Goal: Obtain resource: Obtain resource

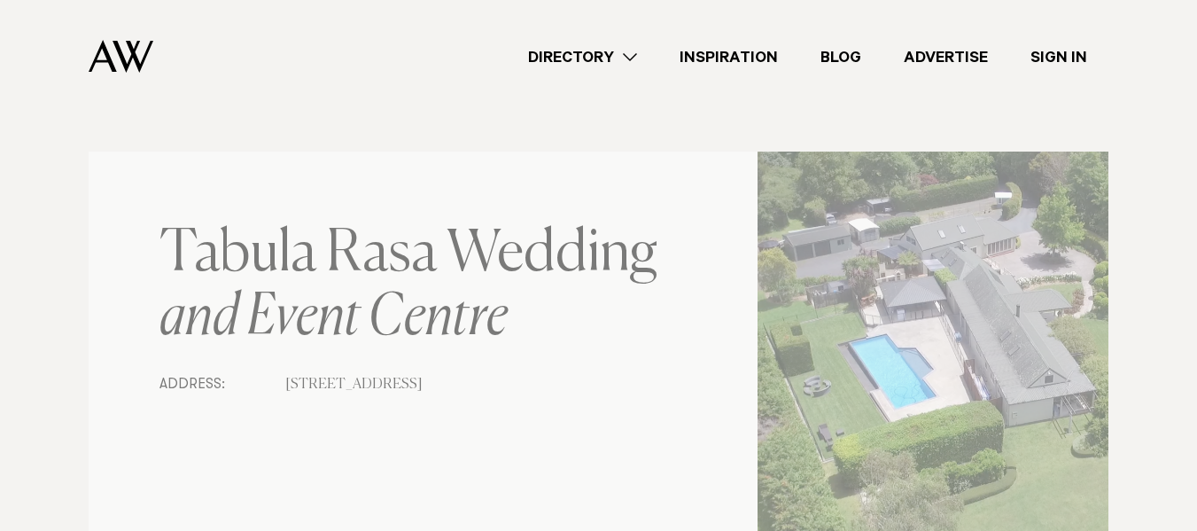
scroll to position [354, 0]
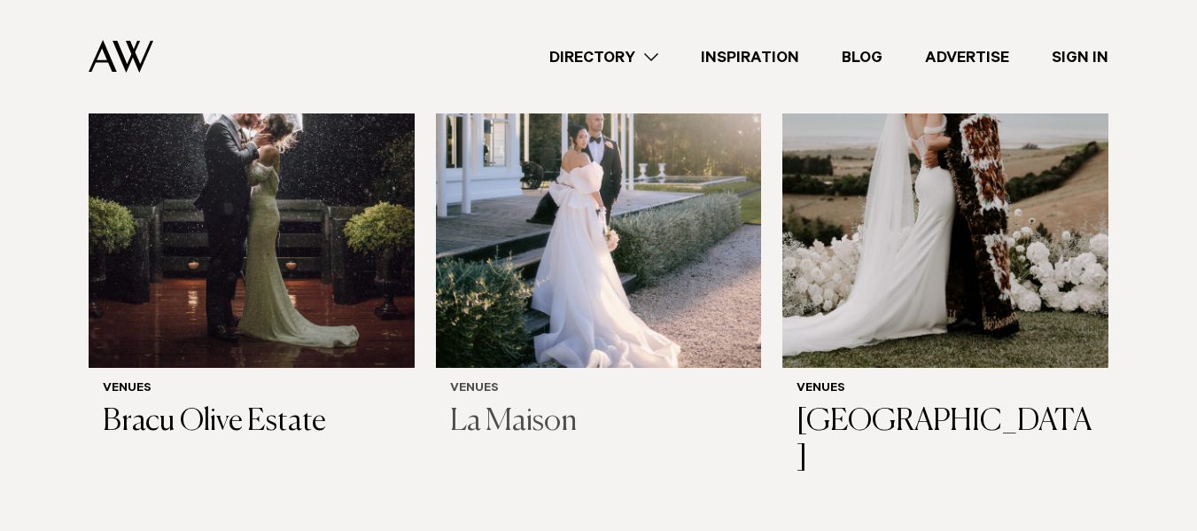
scroll to position [532, 0]
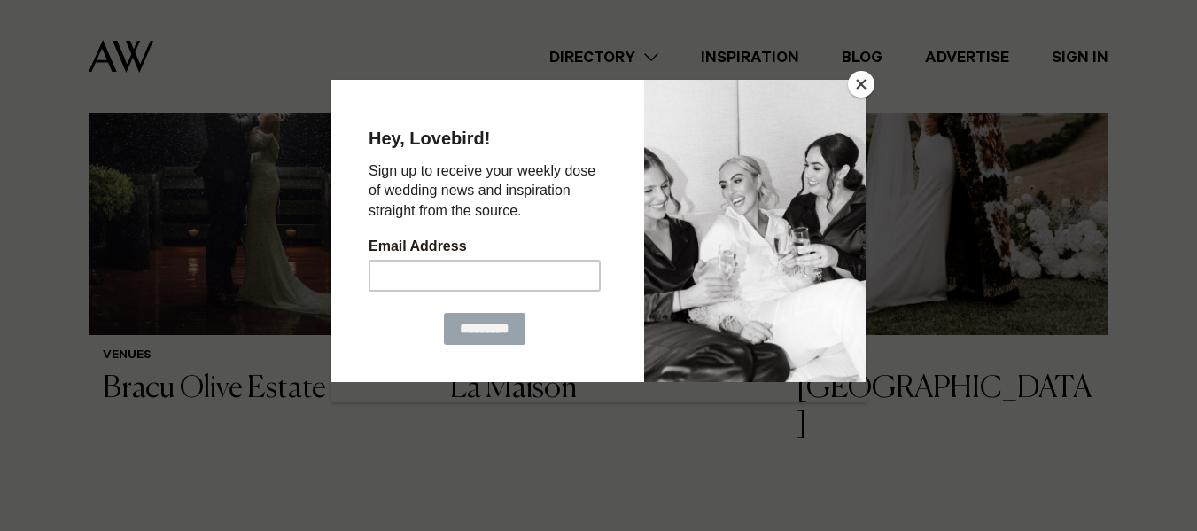
click at [859, 74] on button "Close" at bounding box center [861, 84] width 27 height 27
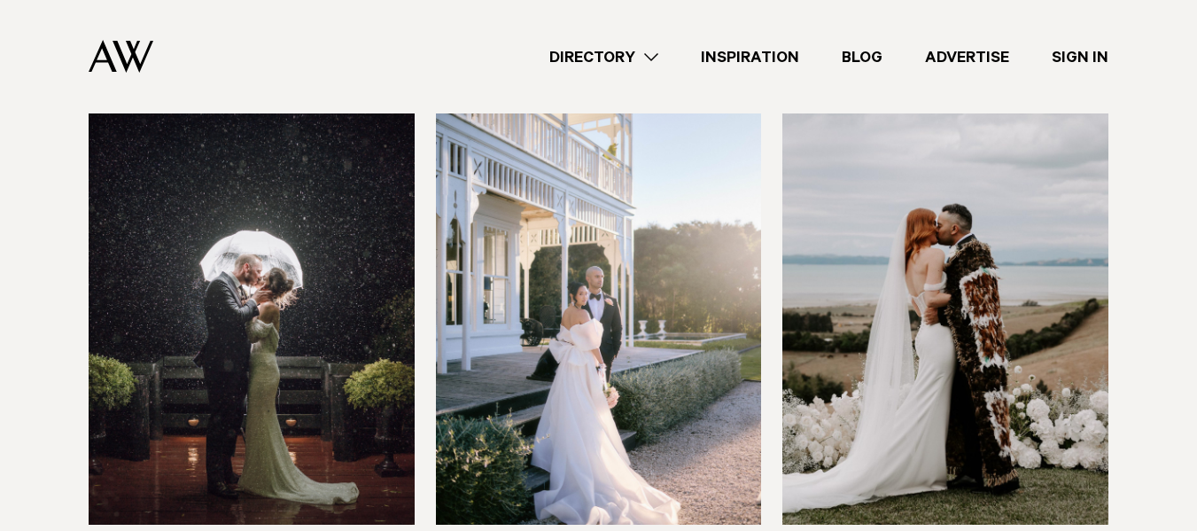
scroll to position [443, 0]
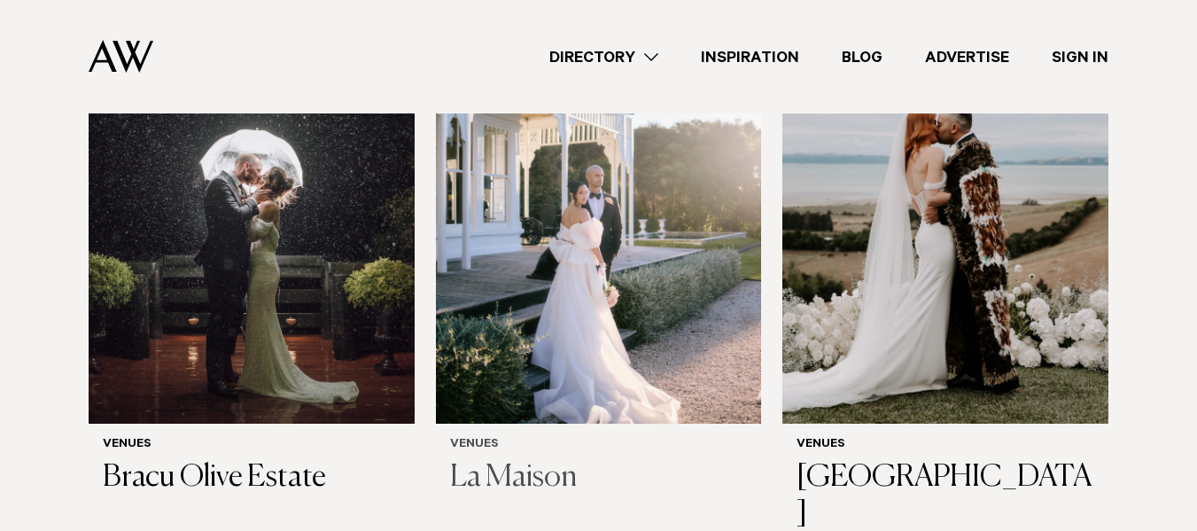
click at [566, 373] on img at bounding box center [599, 205] width 326 height 437
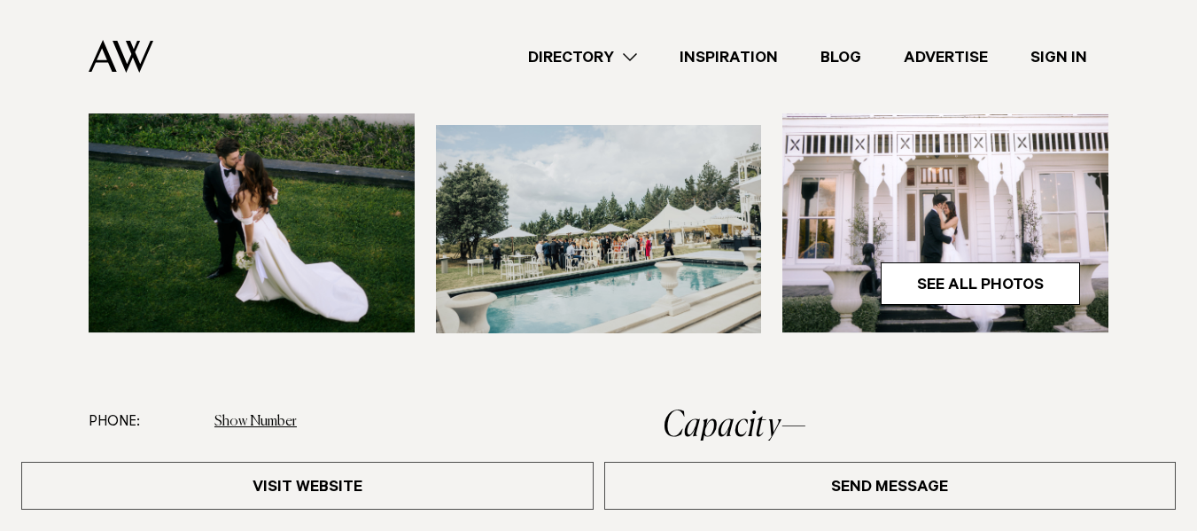
scroll to position [620, 0]
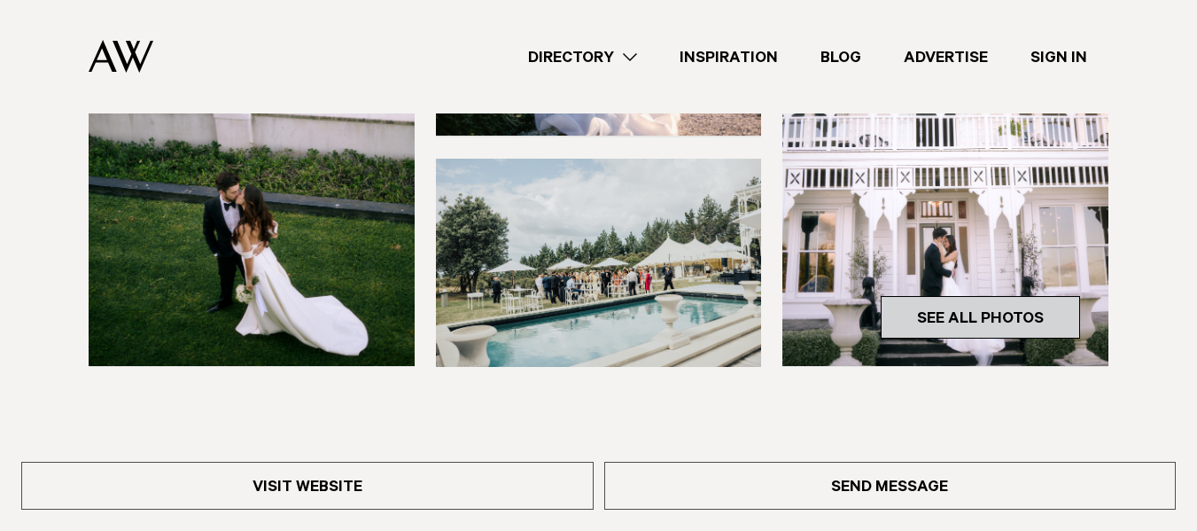
click at [999, 310] on link "See All Photos" at bounding box center [980, 317] width 199 height 43
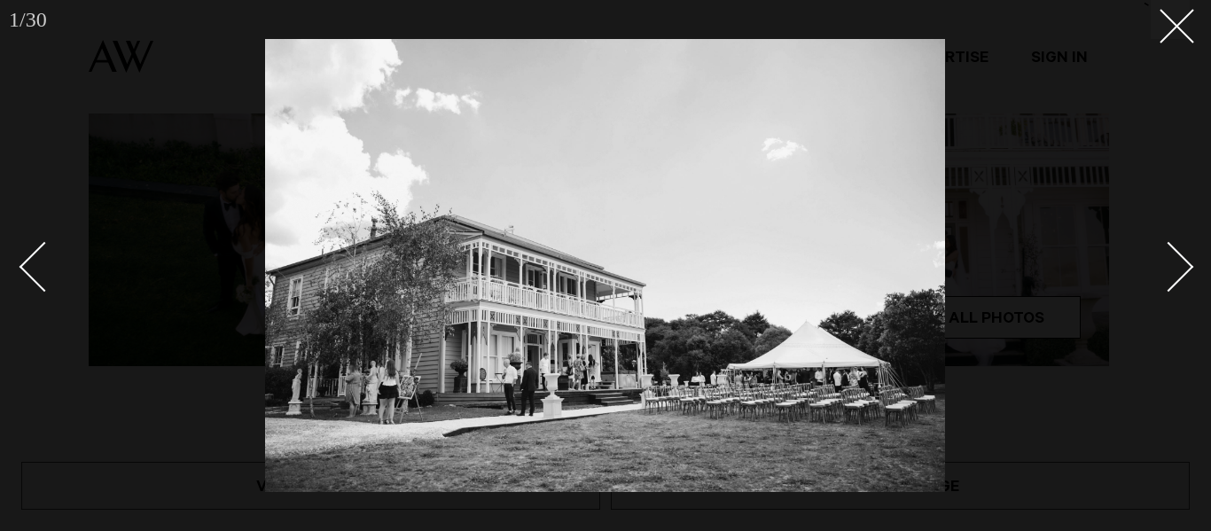
click at [1181, 261] on div "Next slide" at bounding box center [1168, 266] width 51 height 51
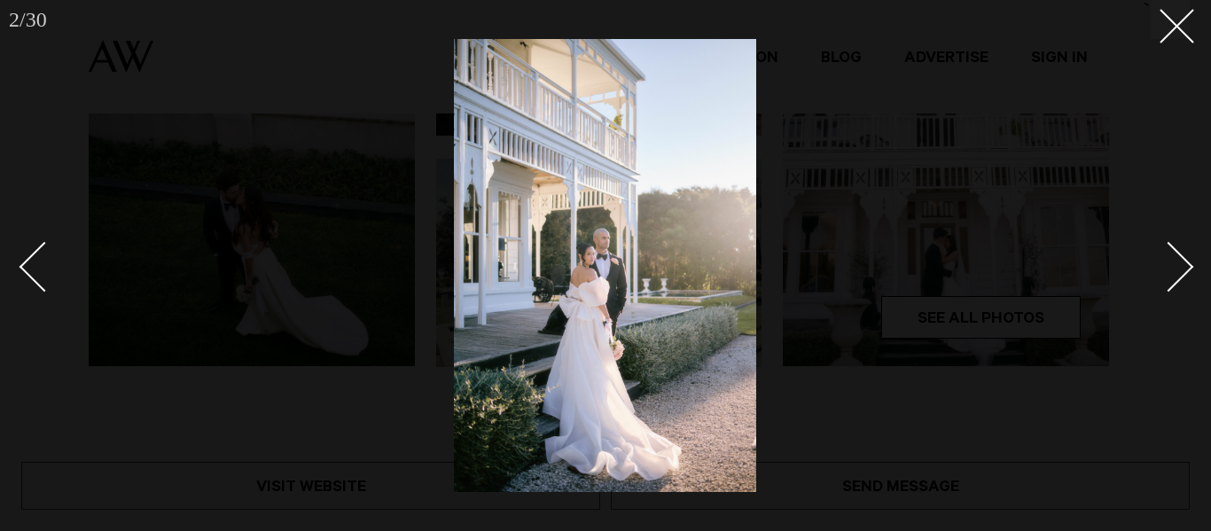
click at [1181, 261] on div "Next slide" at bounding box center [1168, 266] width 51 height 51
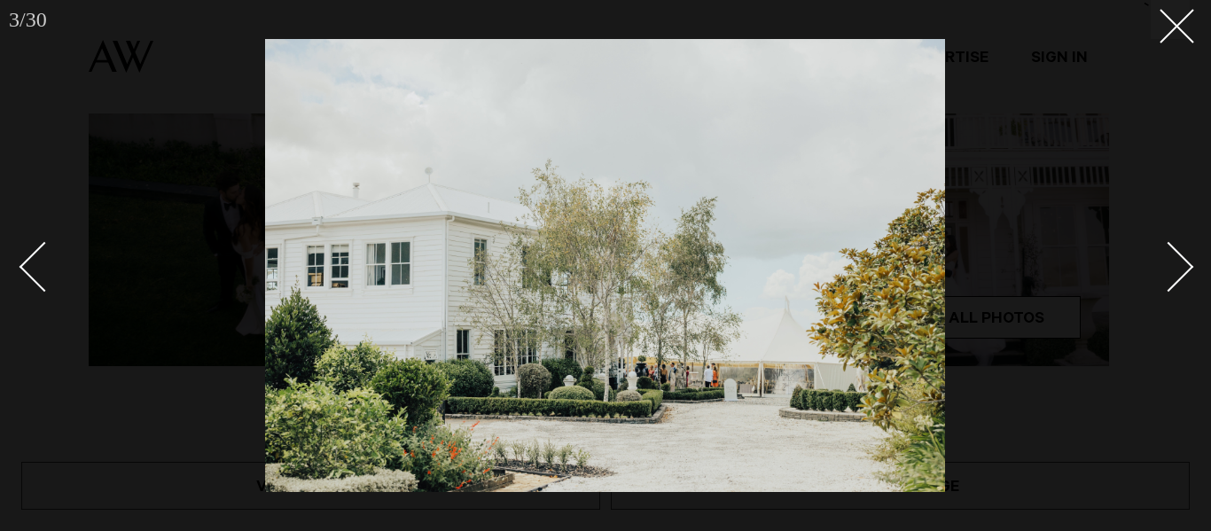
click at [1181, 261] on div "Next slide" at bounding box center [1168, 266] width 51 height 51
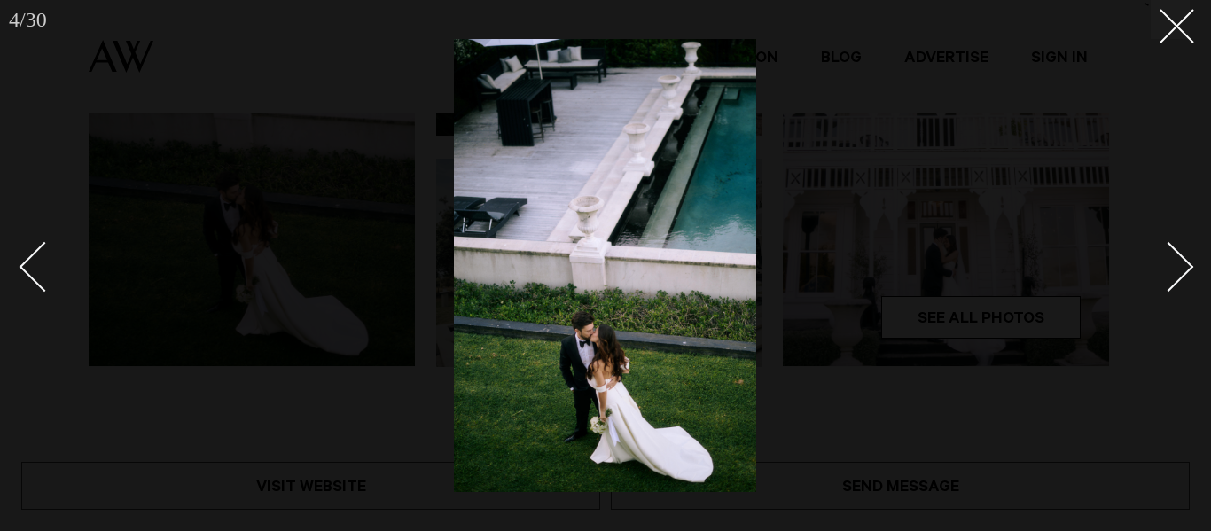
click at [1181, 261] on div "Next slide" at bounding box center [1168, 266] width 51 height 51
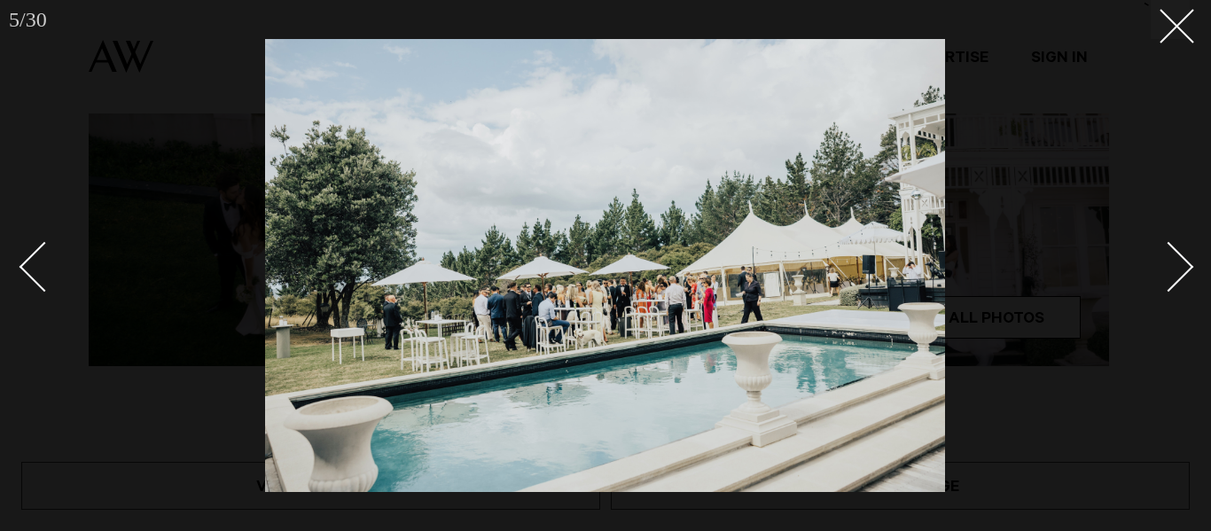
click at [1181, 261] on div "Next slide" at bounding box center [1168, 266] width 51 height 51
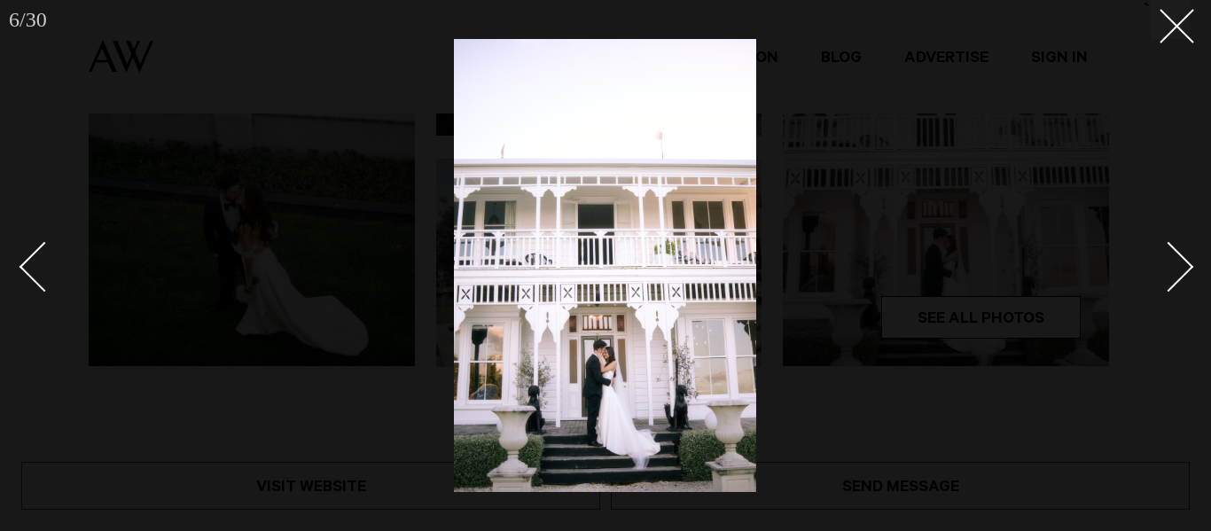
click at [1181, 261] on div "Next slide" at bounding box center [1168, 266] width 51 height 51
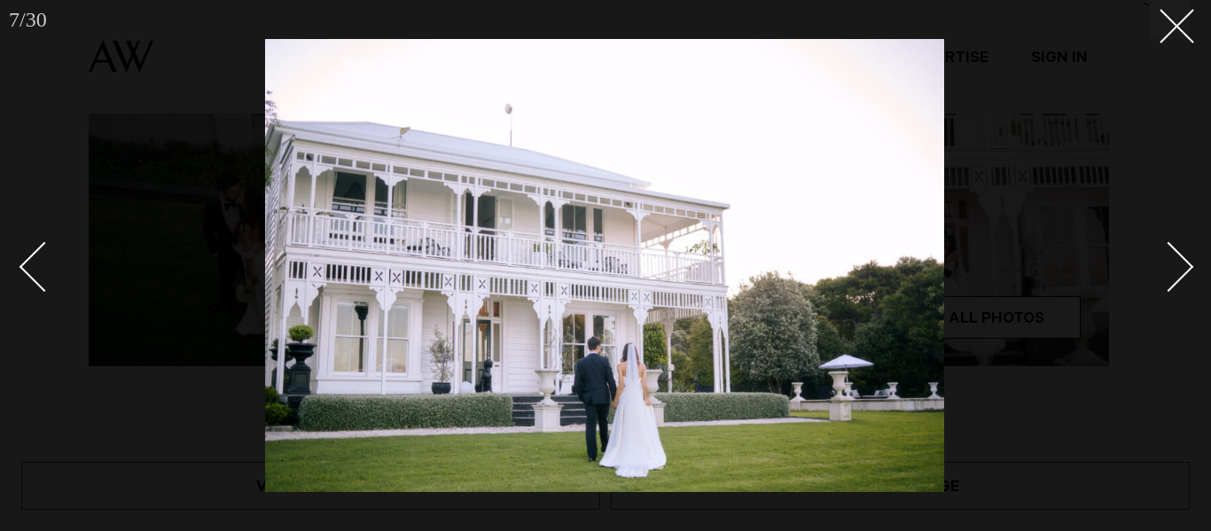
click at [1180, 258] on div "Next slide" at bounding box center [1168, 266] width 51 height 51
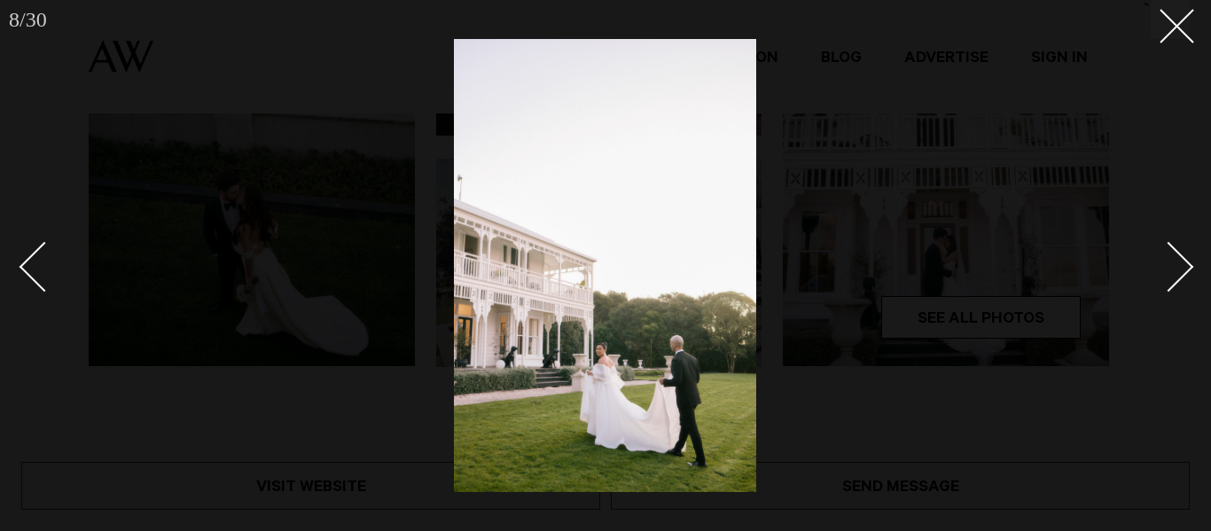
click at [1180, 258] on div "Next slide" at bounding box center [1168, 266] width 51 height 51
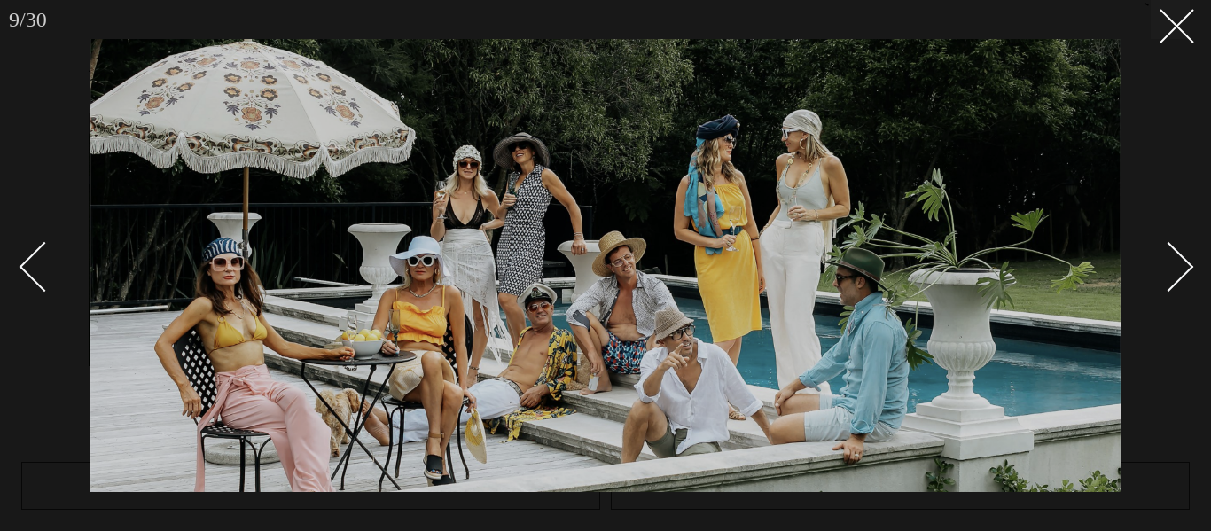
click at [1185, 258] on div "Next slide" at bounding box center [1168, 266] width 51 height 51
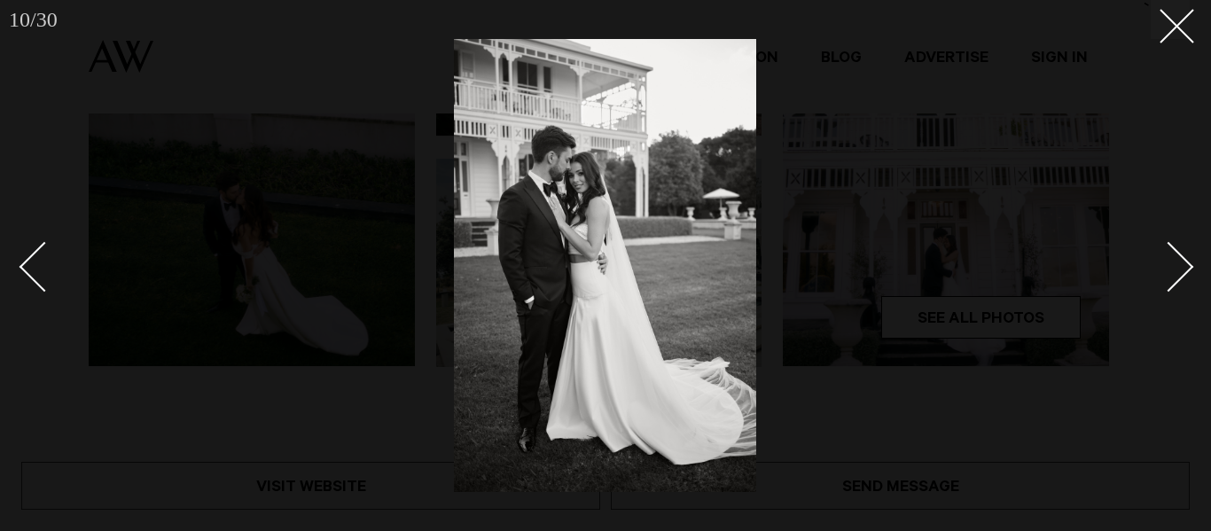
click at [1185, 258] on div "Next slide" at bounding box center [1168, 266] width 51 height 51
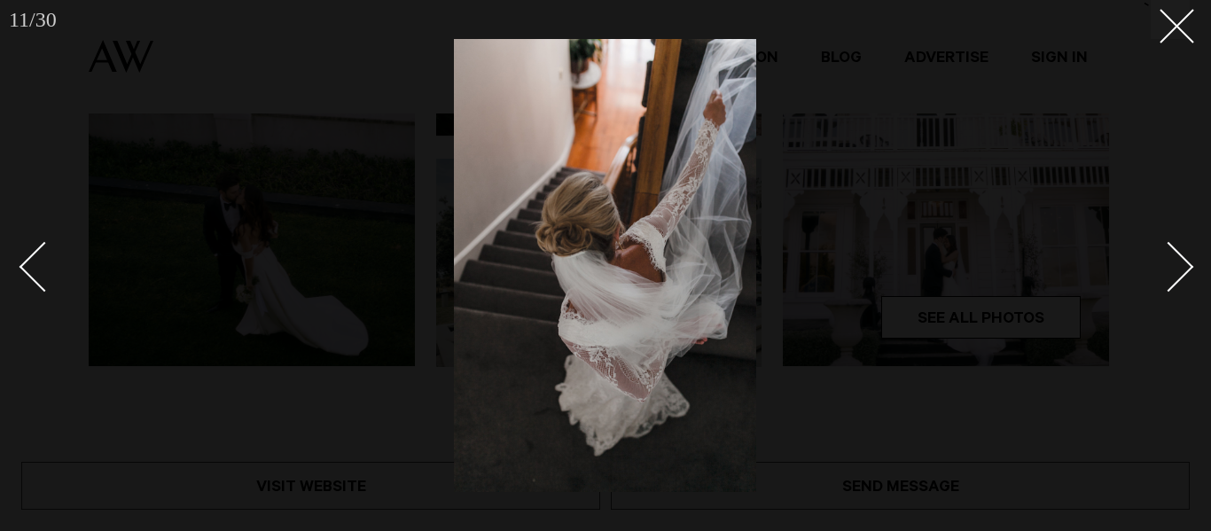
click at [1185, 258] on div "Next slide" at bounding box center [1168, 266] width 51 height 51
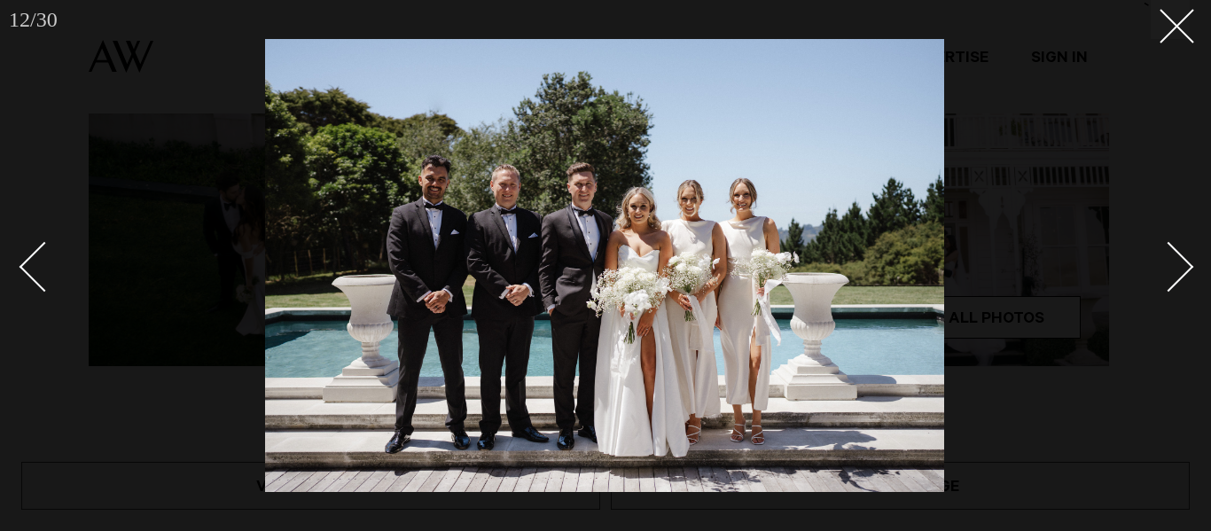
click at [1185, 258] on div "Next slide" at bounding box center [1168, 266] width 51 height 51
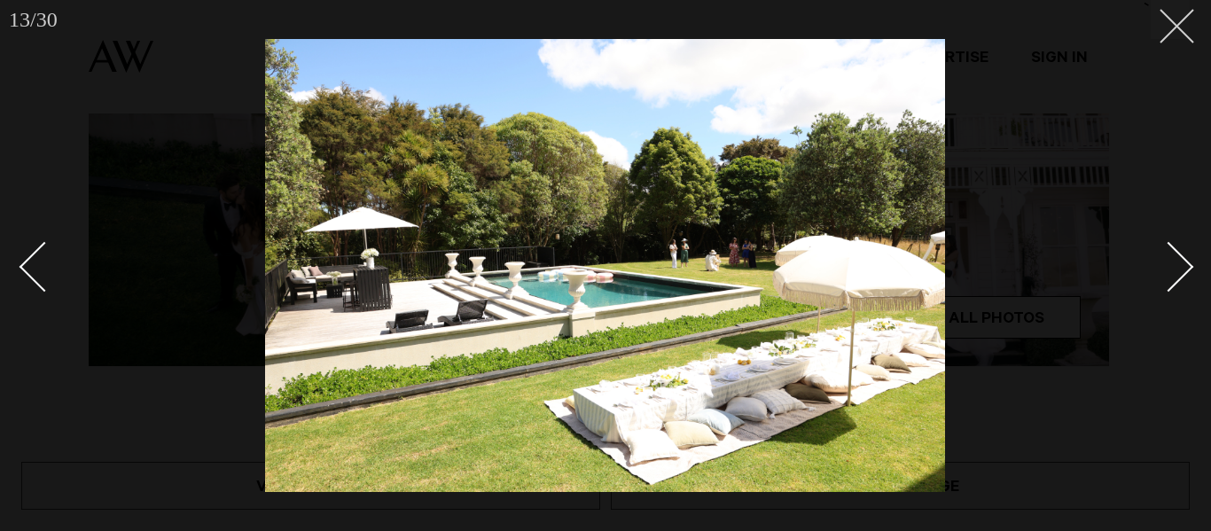
click at [1176, 23] on icon at bounding box center [1169, 19] width 21 height 21
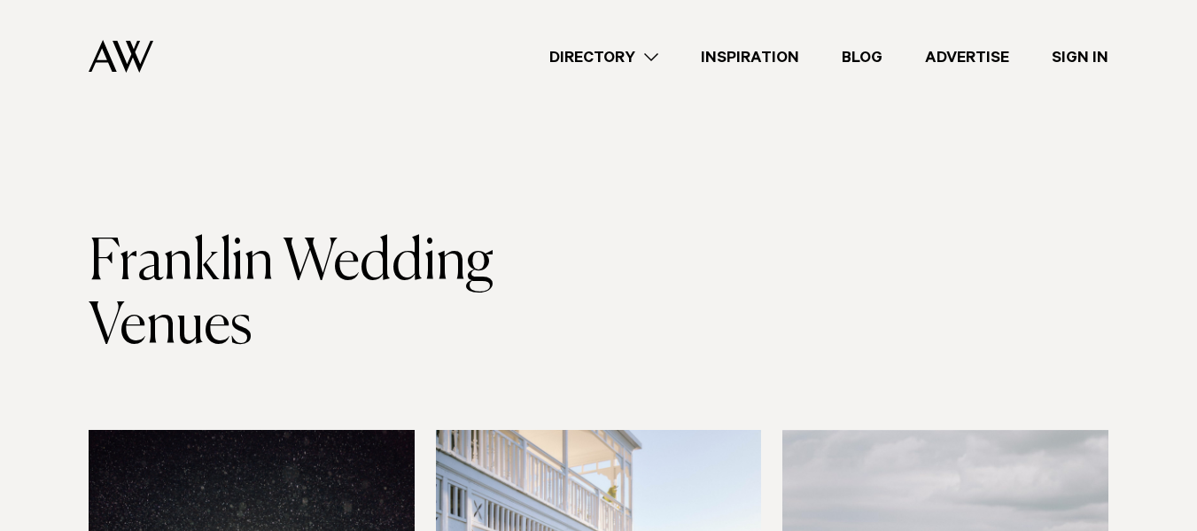
scroll to position [443, 0]
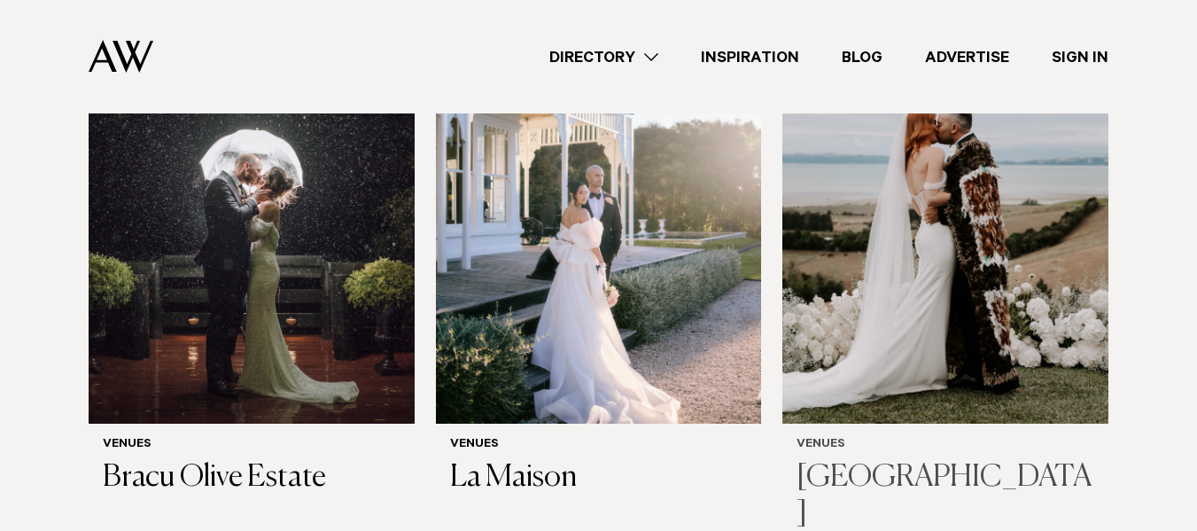
click at [901, 250] on img at bounding box center [946, 205] width 326 height 437
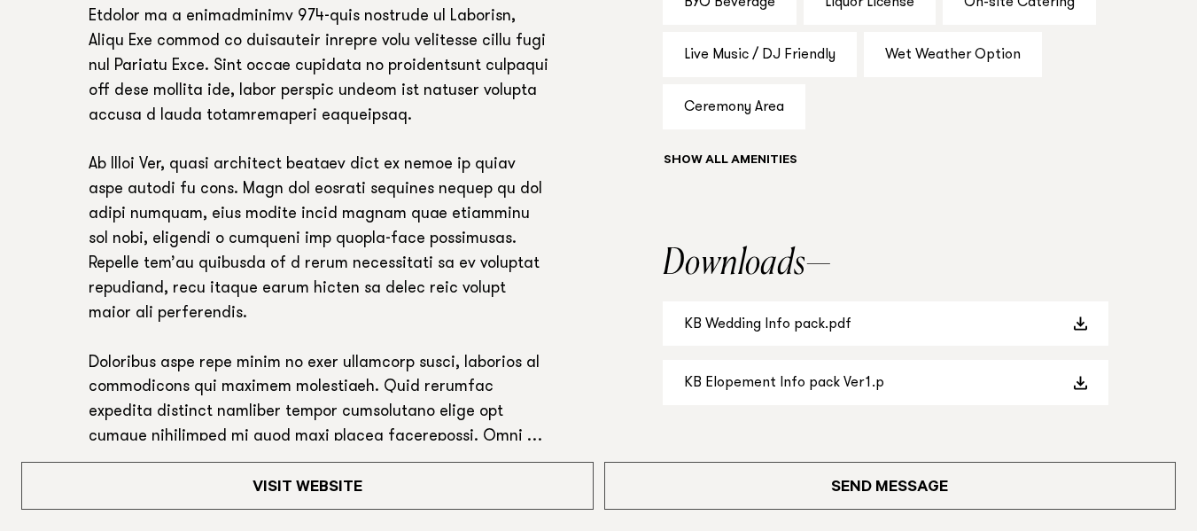
scroll to position [1329, 0]
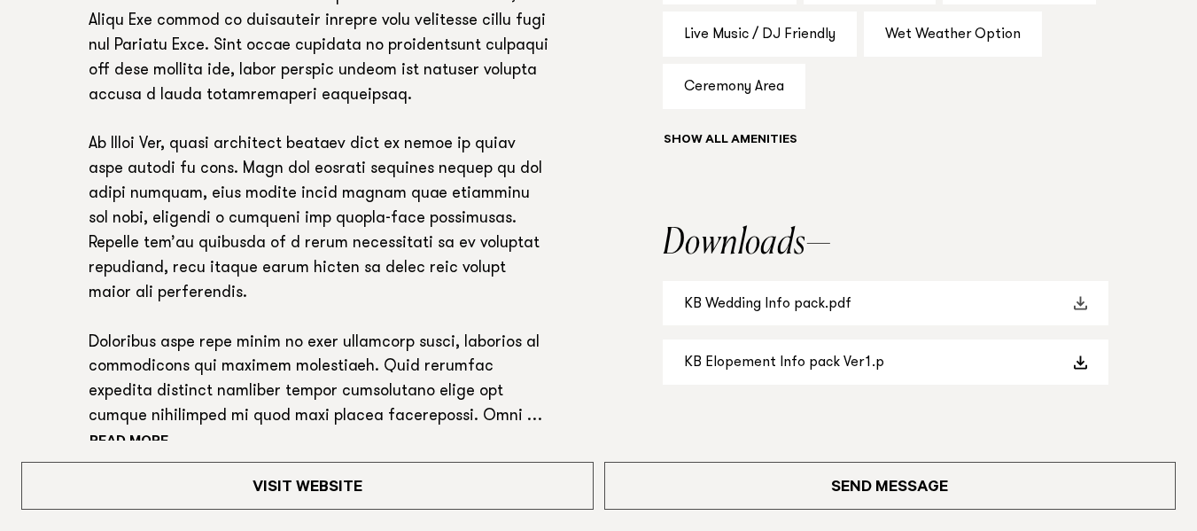
click at [784, 301] on link "KB Wedding Info pack.pdf" at bounding box center [886, 303] width 446 height 45
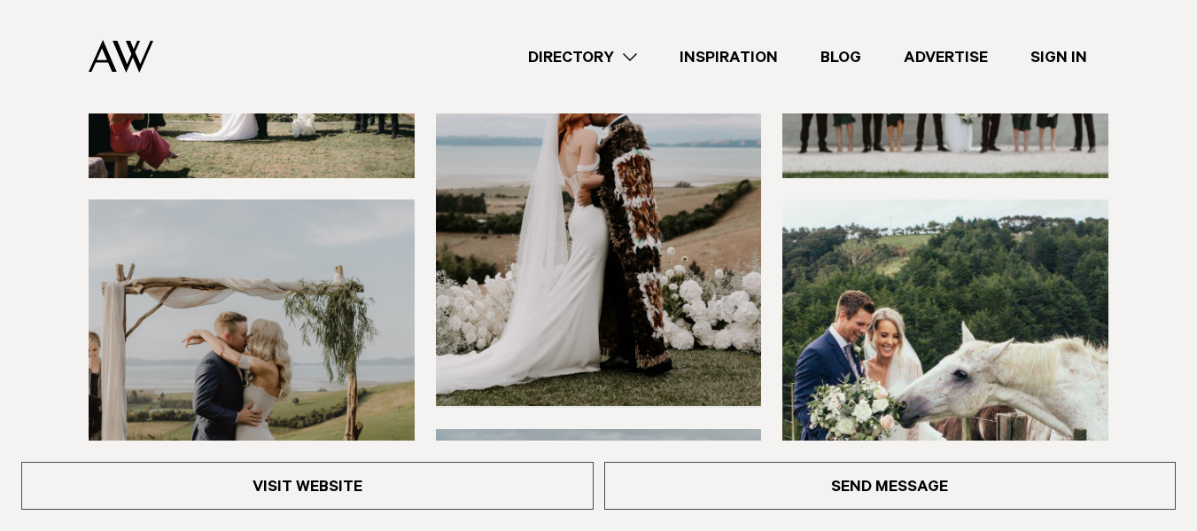
scroll to position [89, 0]
